Goal: Transaction & Acquisition: Purchase product/service

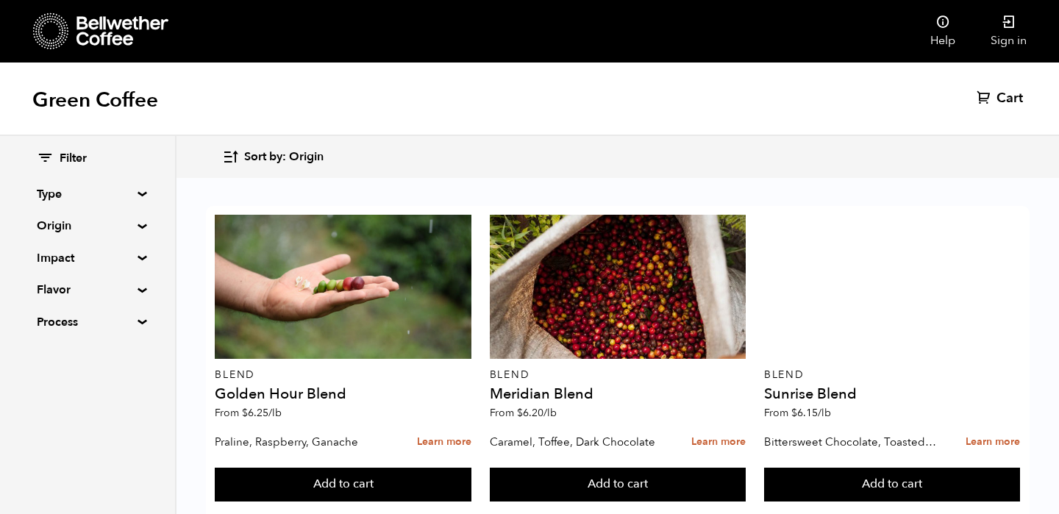
scroll to position [418, 0]
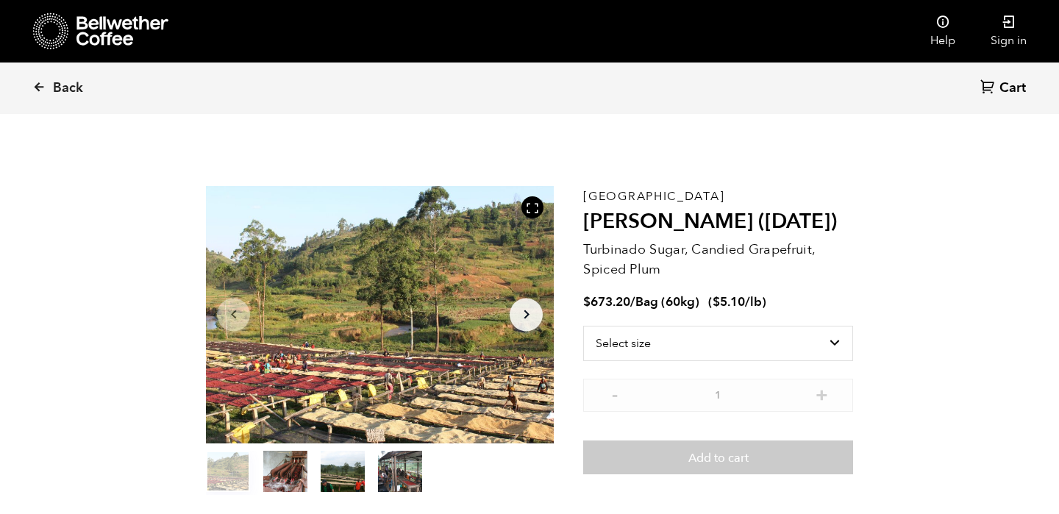
scroll to position [640, 630]
click at [824, 340] on select "Select size Bag (60kg) (132 lbs)" at bounding box center [718, 343] width 270 height 35
click at [40, 90] on icon at bounding box center [38, 86] width 13 height 13
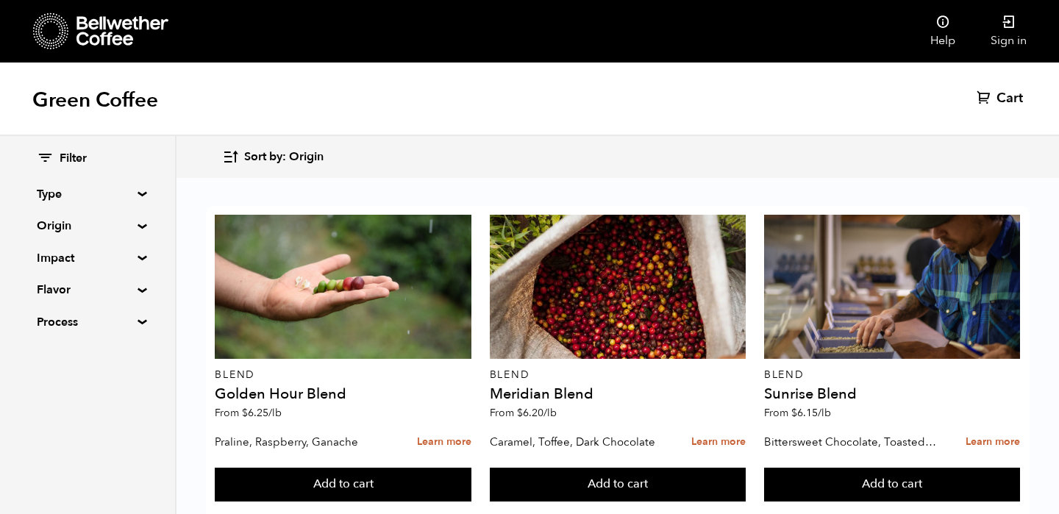
scroll to position [402, 0]
drag, startPoint x: 819, startPoint y: 294, endPoint x: 838, endPoint y: 296, distance: 20.0
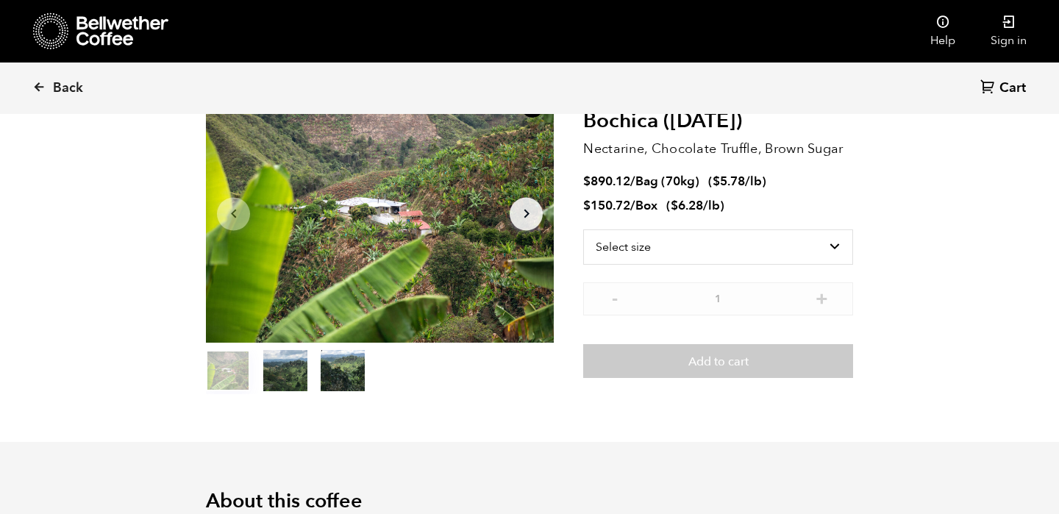
scroll to position [176, 0]
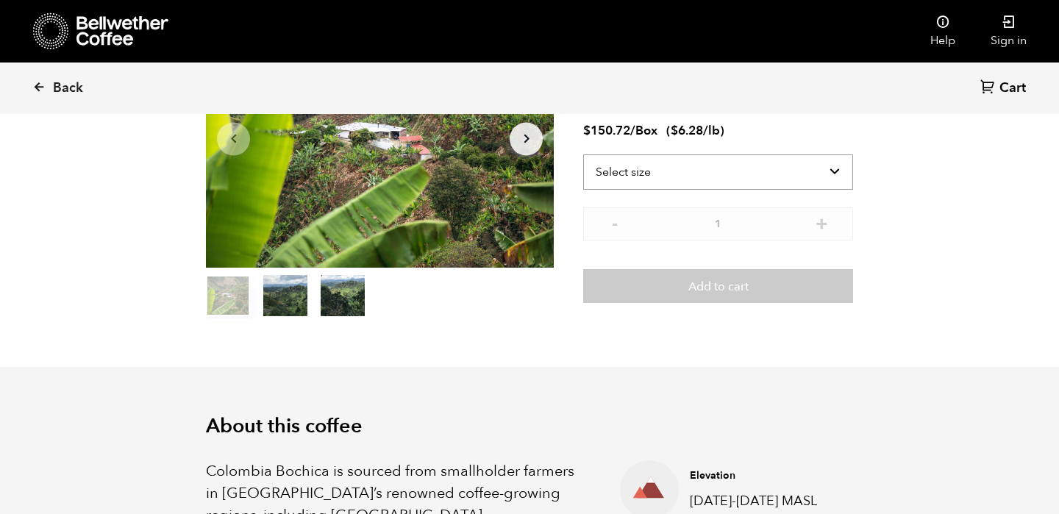
click at [788, 173] on select "Select size Bag (70kg) (154 lbs) Box (24 lbs)" at bounding box center [718, 171] width 270 height 35
click at [583, 154] on select "Select size Bag (70kg) (154 lbs) Box (24 lbs)" at bounding box center [718, 171] width 270 height 35
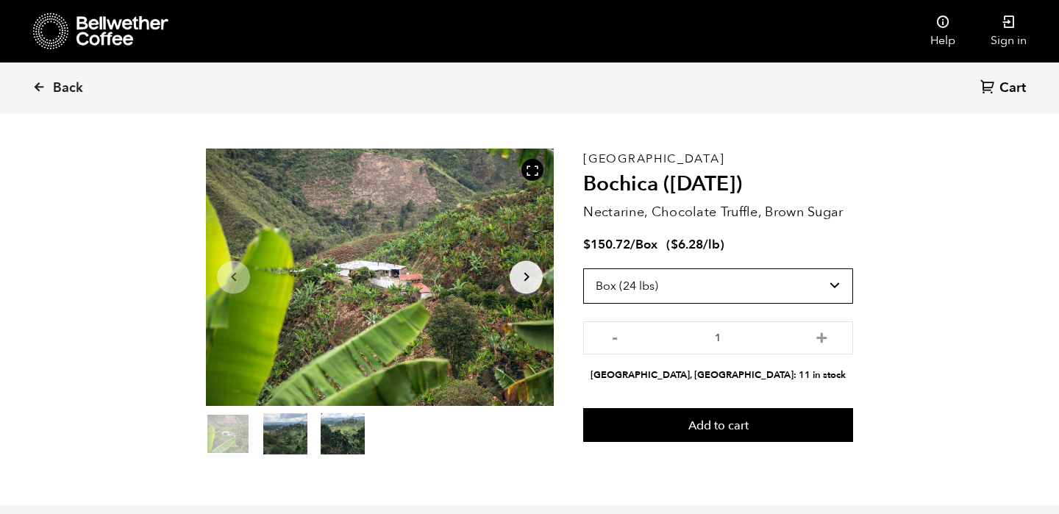
scroll to position [34, 0]
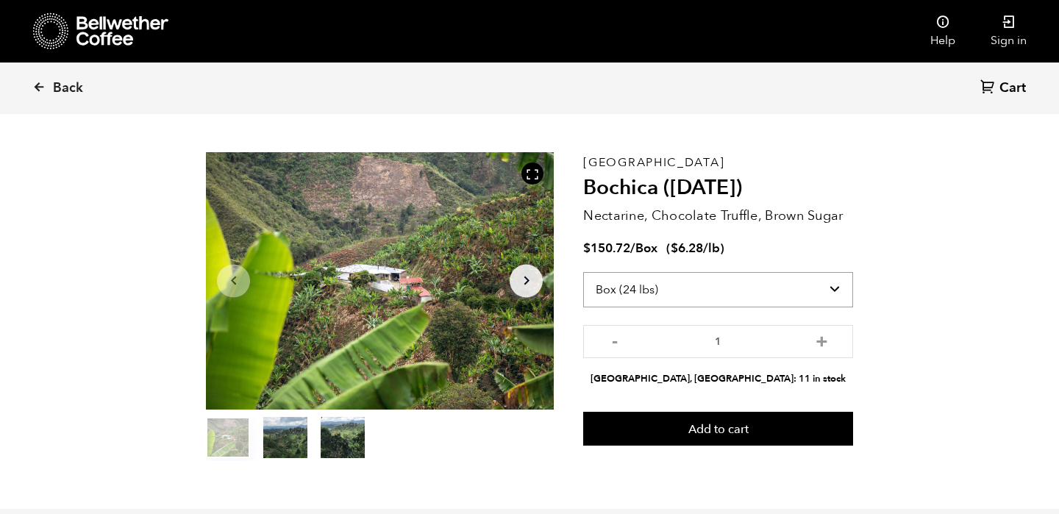
click at [775, 288] on select "Select size Bag (70kg) (154 lbs) Box (24 lbs)" at bounding box center [718, 289] width 270 height 35
click at [583, 272] on select "Select size Bag (70kg) (154 lbs) Box (24 lbs)" at bounding box center [718, 289] width 270 height 35
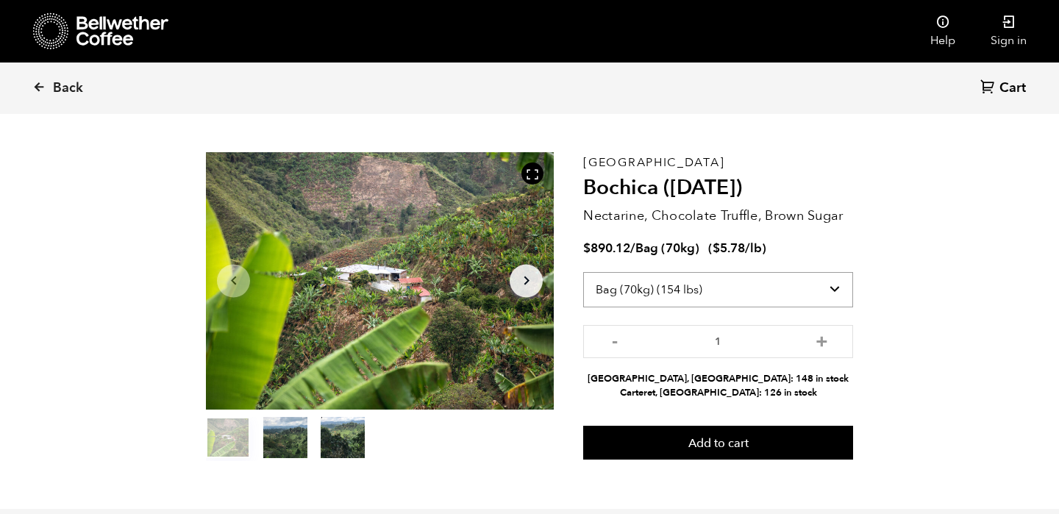
click at [810, 288] on select "Select size Bag (70kg) (154 lbs) Box (24 lbs)" at bounding box center [718, 289] width 270 height 35
select select "box"
click at [583, 272] on select "Select size Bag (70kg) (154 lbs) Box (24 lbs)" at bounding box center [718, 289] width 270 height 35
